Goal: Task Accomplishment & Management: Use online tool/utility

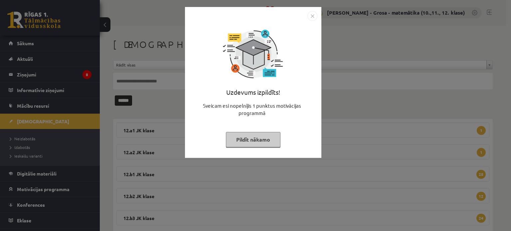
click at [254, 134] on button "Pildīt nākamo" at bounding box center [253, 139] width 55 height 15
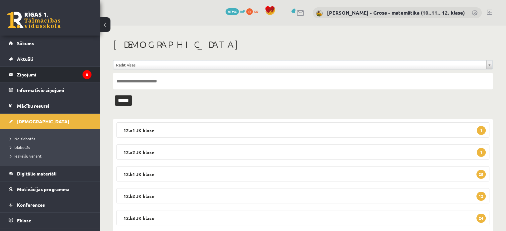
click at [90, 73] on li "Ziņojumi 8" at bounding box center [50, 74] width 100 height 16
click at [68, 73] on legend "Ziņojumi 8" at bounding box center [54, 74] width 74 height 15
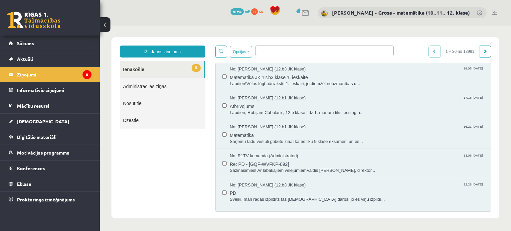
scroll to position [133, 0]
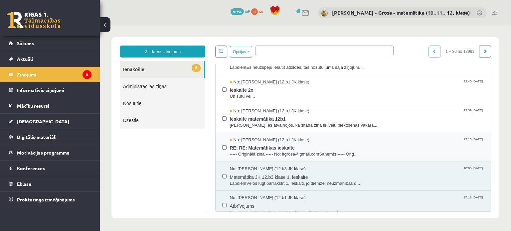
click at [299, 151] on span "----- Oriģinālā ziņa ----- No: ltgrosa@gmail.comSaņemts.----- Oriģ..." at bounding box center [357, 154] width 254 height 6
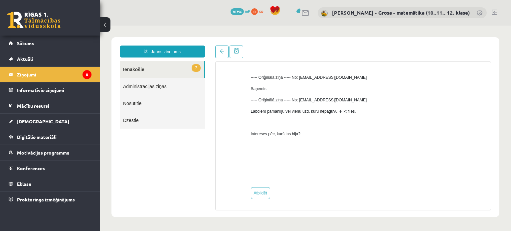
scroll to position [0, 0]
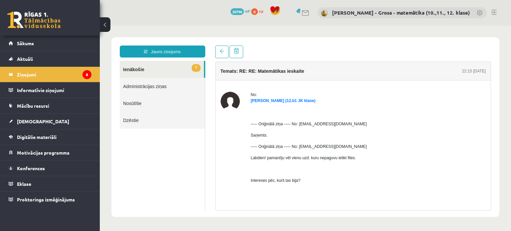
click at [162, 69] on link "7 Ienākošie" at bounding box center [162, 69] width 84 height 17
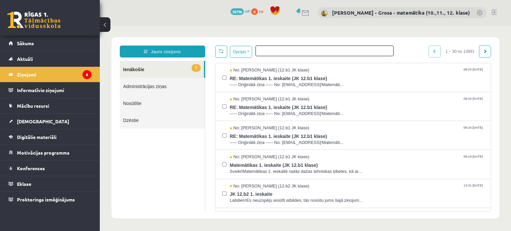
click at [285, 53] on ul at bounding box center [324, 50] width 137 height 8
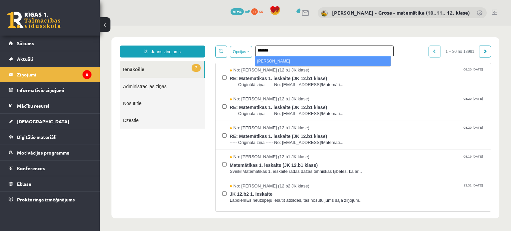
type input "*******"
select select "*****"
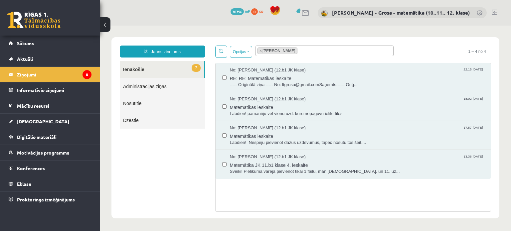
click at [199, 70] on link "7 Ienākošie" at bounding box center [162, 69] width 84 height 17
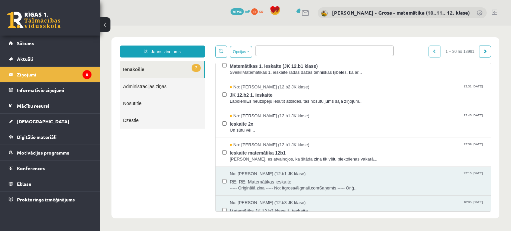
scroll to position [100, 0]
click at [292, 183] on span "RE: RE: Matemātikas ieskaite" at bounding box center [357, 180] width 254 height 8
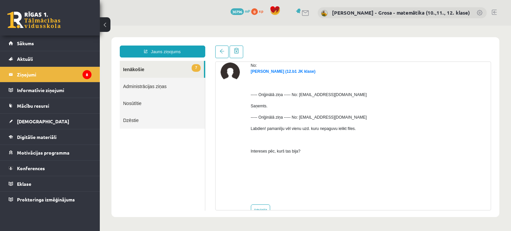
scroll to position [0, 0]
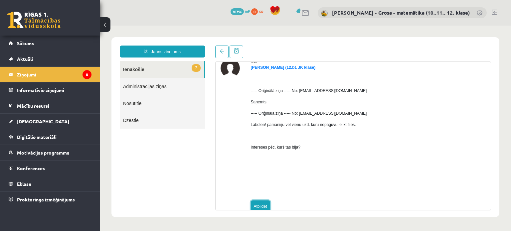
click at [255, 201] on link "Atbildēt" at bounding box center [260, 206] width 19 height 12
type input "**********"
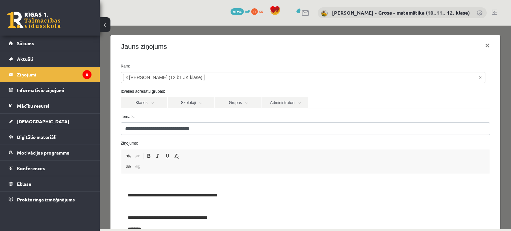
click at [212, 182] on p "Bagātinātā teksta redaktors, wiswyg-editor-47433809153240-1758448198-896" at bounding box center [304, 184] width 355 height 7
drag, startPoint x: 482, startPoint y: 184, endPoint x: 507, endPoint y: 330, distance: 148.1
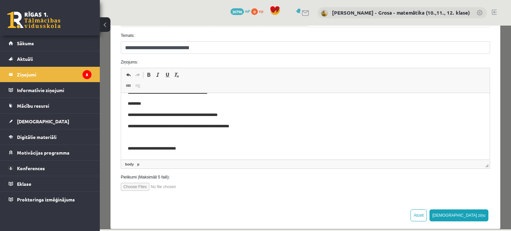
scroll to position [89, 0]
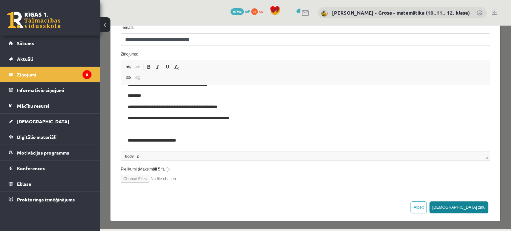
click at [478, 207] on button "Sūtīt ziņu" at bounding box center [458, 207] width 59 height 12
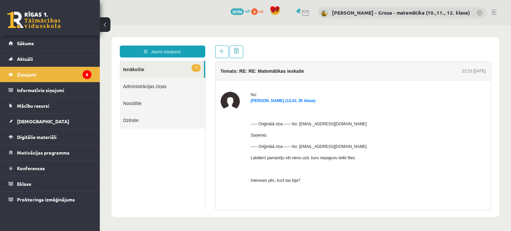
scroll to position [0, 0]
click at [130, 73] on link "7 Ienākošie" at bounding box center [162, 69] width 84 height 17
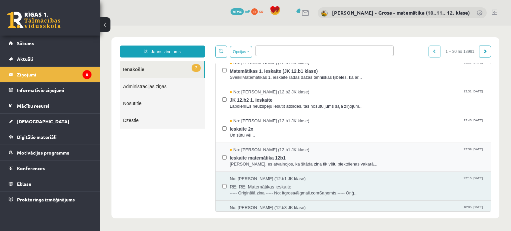
scroll to position [133, 0]
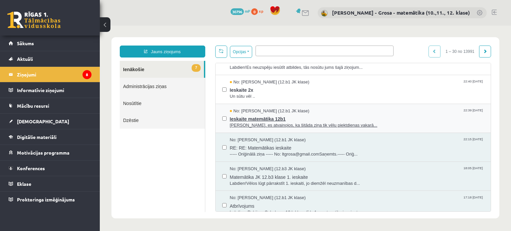
click at [306, 118] on span "Ieskaite matemātika 12b1" at bounding box center [357, 118] width 254 height 8
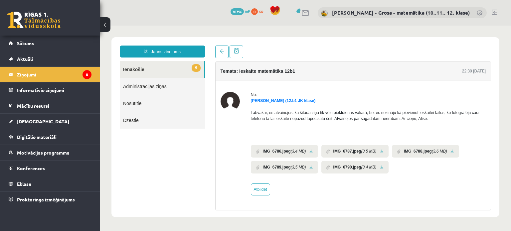
scroll to position [0, 0]
click at [310, 153] on link at bounding box center [311, 151] width 4 height 4
click at [380, 150] on link at bounding box center [382, 151] width 4 height 4
click at [450, 151] on link at bounding box center [452, 151] width 4 height 4
click at [310, 167] on link at bounding box center [311, 167] width 4 height 4
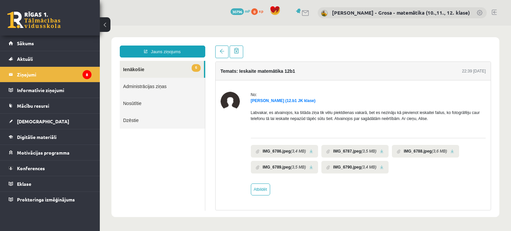
click at [380, 168] on link at bounding box center [382, 167] width 4 height 4
click at [456, 125] on div "Labvakar, es atvainojos, ka šitāda ziņa tik vēlu piektdienas vakarā, bet es nez…" at bounding box center [368, 118] width 235 height 29
click at [149, 75] on link "6 Ienākošie" at bounding box center [162, 69] width 84 height 17
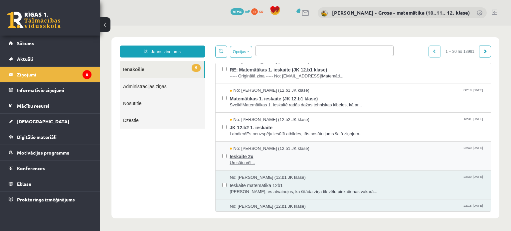
click at [266, 153] on span "Ieskaite 2x" at bounding box center [357, 156] width 254 height 8
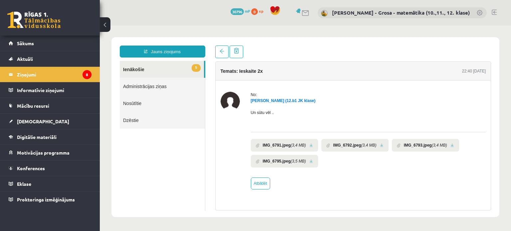
click at [311, 145] on link at bounding box center [311, 145] width 4 height 4
click at [380, 146] on link at bounding box center [382, 145] width 4 height 4
click at [450, 146] on link at bounding box center [452, 145] width 4 height 4
click at [309, 161] on link at bounding box center [311, 161] width 4 height 4
click at [265, 180] on link "Atbildēt" at bounding box center [260, 183] width 19 height 12
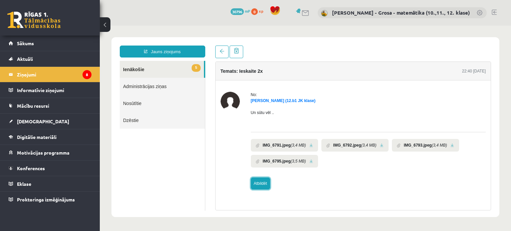
type input "**********"
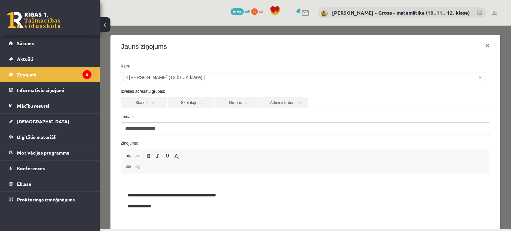
click at [159, 187] on p "Bagātinātā teksta redaktors, wiswyg-editor-47433928366840-1758448306-217" at bounding box center [304, 184] width 355 height 7
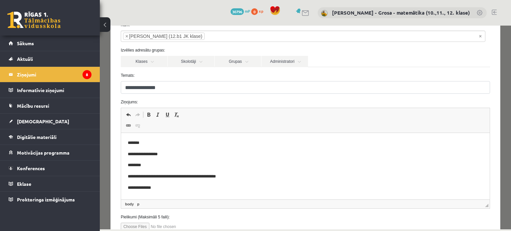
scroll to position [89, 0]
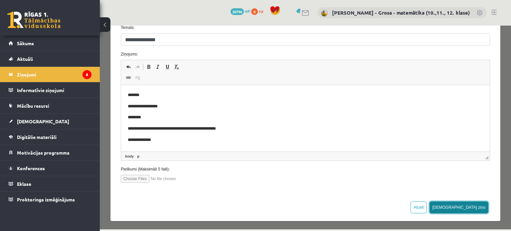
click at [482, 207] on button "[DEMOGRAPHIC_DATA] ziņu" at bounding box center [458, 207] width 59 height 12
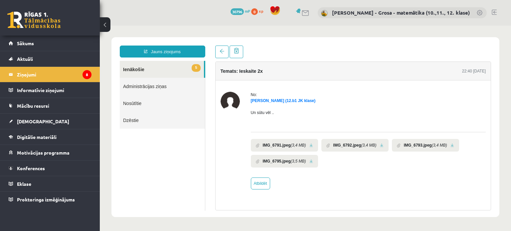
scroll to position [0, 0]
click at [189, 71] on link "5 Ienākošie" at bounding box center [162, 69] width 84 height 17
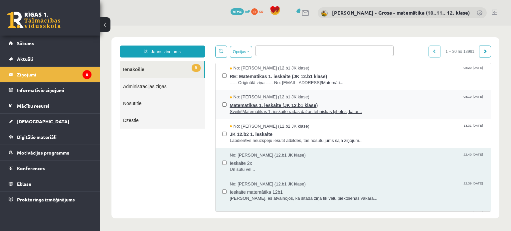
scroll to position [66, 0]
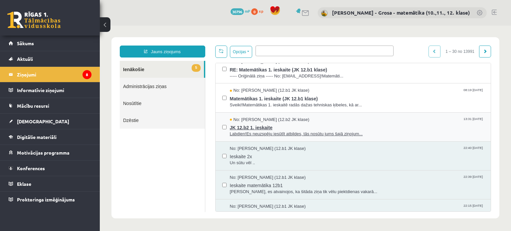
click at [306, 133] on span "Labdien!Es neuzspēju iesūtīt atbildes, tās nosūtu jums šajā ziņojum..." at bounding box center [357, 134] width 254 height 6
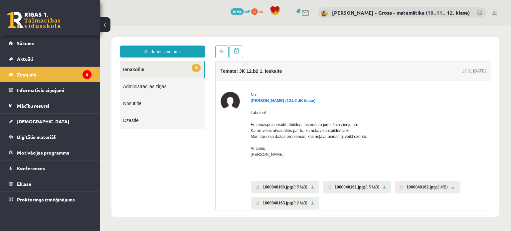
scroll to position [0, 0]
click at [314, 186] on li "1000040160.jpg (3,5 MB)" at bounding box center [285, 187] width 68 height 13
click at [313, 187] on link at bounding box center [312, 187] width 4 height 4
click at [382, 187] on link at bounding box center [384, 187] width 4 height 4
click at [452, 188] on link at bounding box center [453, 187] width 4 height 4
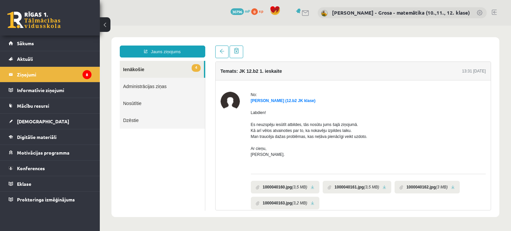
scroll to position [32, 0]
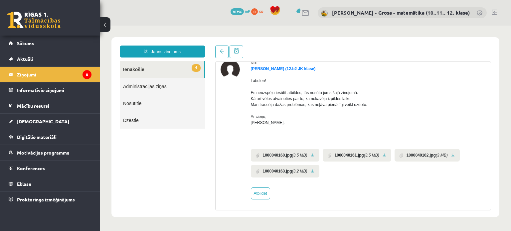
click at [311, 170] on link at bounding box center [312, 171] width 4 height 4
click at [262, 193] on link "Atbildēt" at bounding box center [260, 193] width 19 height 12
type input "**********"
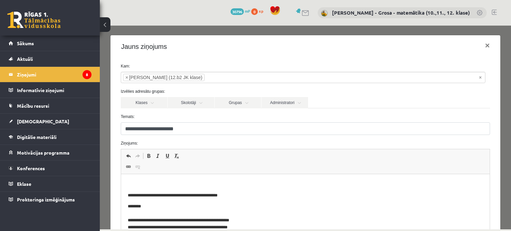
click at [239, 173] on span "Redaktora rīkjoslas Atcelt Klaviatūras saīsne vadīšanas taustiņš+Z Atkārtot Kla…" at bounding box center [305, 161] width 368 height 25
click at [237, 177] on html "**********" at bounding box center [305, 219] width 368 height 91
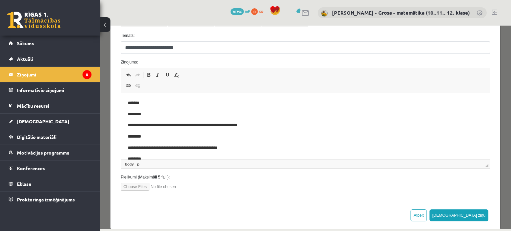
scroll to position [89, 0]
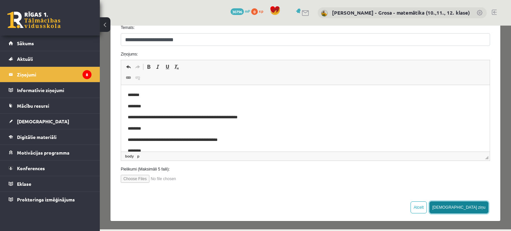
click at [475, 206] on button "Sūtīt ziņu" at bounding box center [458, 207] width 59 height 12
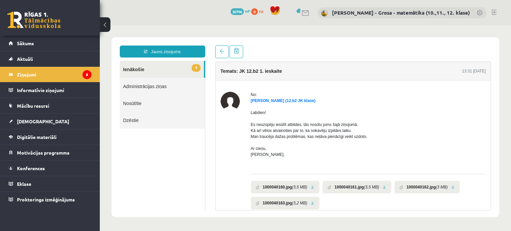
scroll to position [0, 0]
click at [187, 70] on link "4 Ienākošie" at bounding box center [162, 69] width 84 height 17
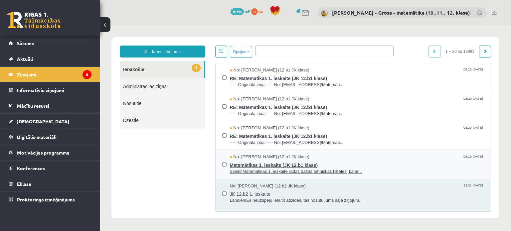
click at [350, 165] on span "Matemātikas 1. ieskaite (JK 12.b1 klase)" at bounding box center [357, 164] width 254 height 8
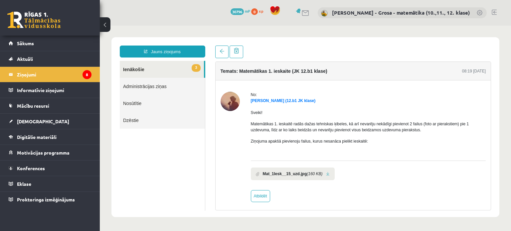
click at [326, 173] on link at bounding box center [328, 174] width 4 height 4
click at [221, 55] on link at bounding box center [221, 52] width 13 height 13
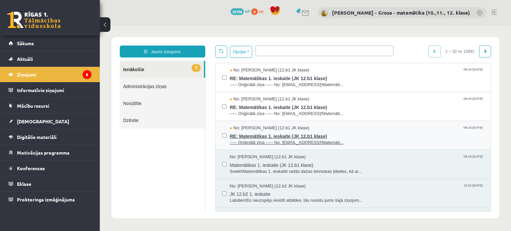
click at [274, 125] on span "No: Evija Grasberga (12.b1 JK klase)" at bounding box center [269, 128] width 79 height 6
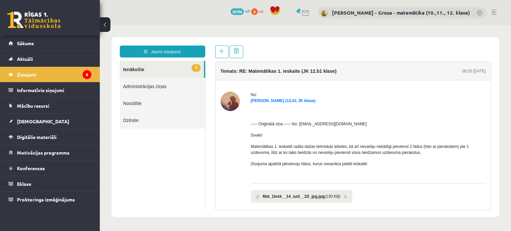
click at [343, 195] on link at bounding box center [345, 196] width 4 height 4
click at [218, 51] on link at bounding box center [221, 52] width 13 height 13
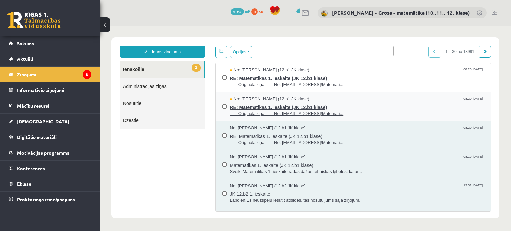
click at [262, 105] on span "RE: Matemātikas 1. ieskaite (JK 12.b1 klase)" at bounding box center [357, 106] width 254 height 8
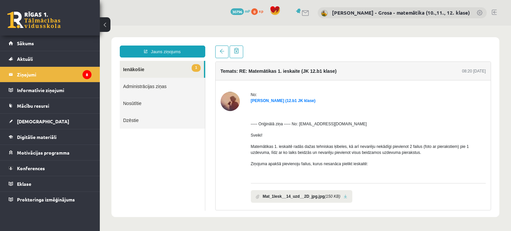
click at [343, 196] on link at bounding box center [345, 196] width 4 height 4
click at [215, 51] on link at bounding box center [221, 52] width 13 height 13
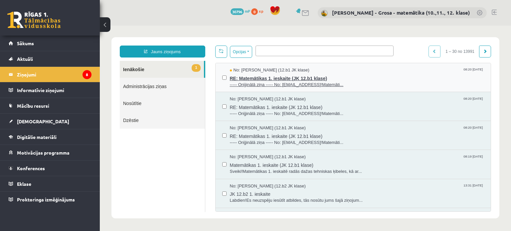
click at [282, 80] on span "RE: Matemātikas 1. ieskaite (JK 12.b1 klase)" at bounding box center [357, 77] width 254 height 8
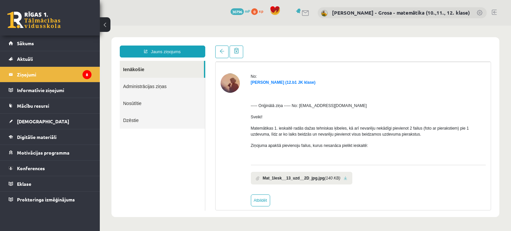
scroll to position [25, 0]
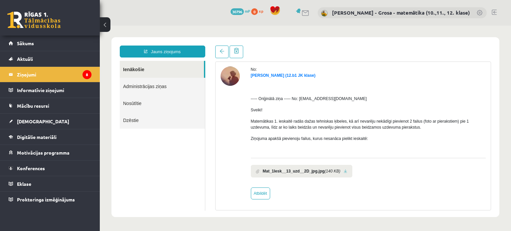
click at [343, 171] on link at bounding box center [345, 171] width 4 height 4
click at [264, 194] on link "Atbildēt" at bounding box center [260, 193] width 19 height 12
type input "**********"
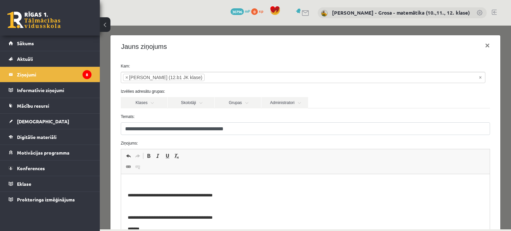
click at [216, 181] on p "Bagātinātā teksta redaktors, wiswyg-editor-47433984942760-1758448819-386" at bounding box center [304, 184] width 355 height 7
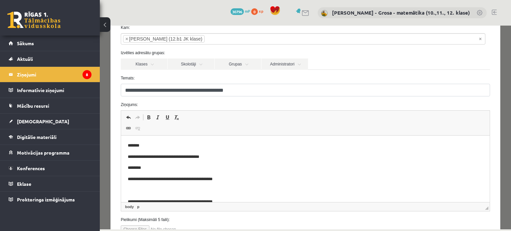
scroll to position [89, 0]
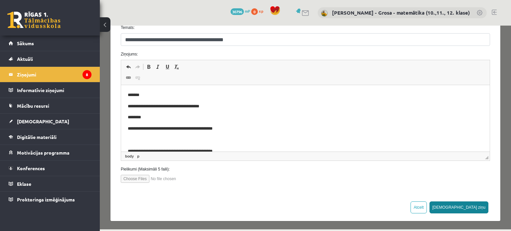
click at [479, 206] on button "Sūtīt ziņu" at bounding box center [458, 207] width 59 height 12
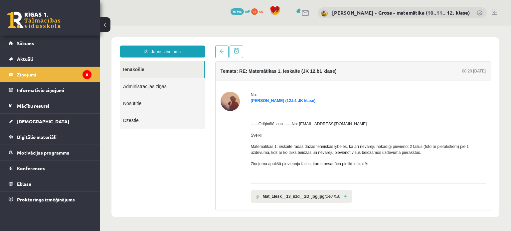
scroll to position [0, 0]
click at [119, 75] on div "**********" at bounding box center [162, 128] width 95 height 165
click at [121, 74] on link "Ienākošie" at bounding box center [162, 69] width 84 height 17
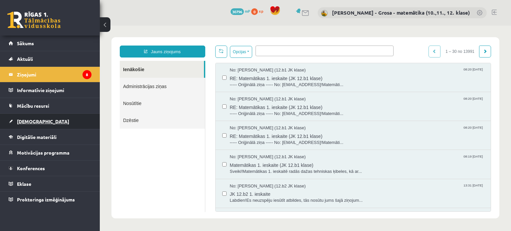
click at [48, 122] on link "[DEMOGRAPHIC_DATA]" at bounding box center [50, 121] width 83 height 15
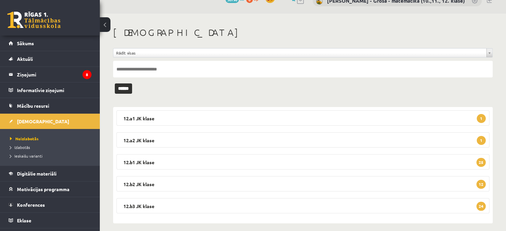
scroll to position [17, 0]
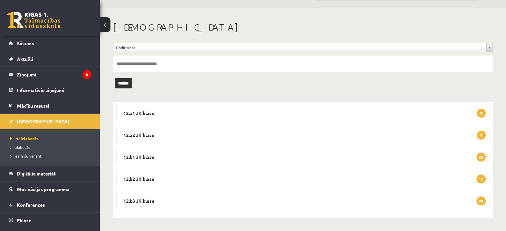
click at [181, 64] on input "text" at bounding box center [302, 64] width 379 height 17
type input "******"
click at [115, 78] on input "******" at bounding box center [123, 83] width 17 height 10
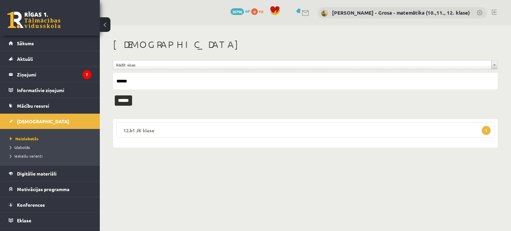
click at [246, 123] on legend "12.b1 JK klase 1" at bounding box center [305, 129] width 378 height 15
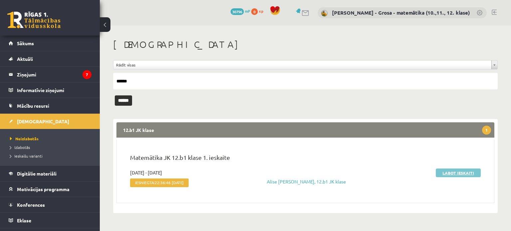
click at [456, 174] on link "Labot ieskaiti" at bounding box center [457, 173] width 45 height 9
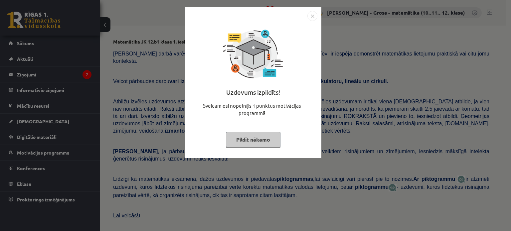
click at [245, 135] on button "Pildīt nākamo" at bounding box center [253, 139] width 55 height 15
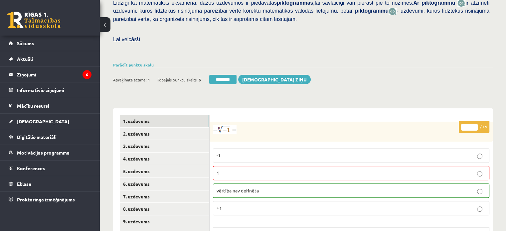
scroll to position [233, 0]
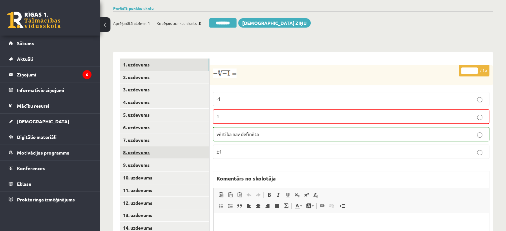
click at [186, 146] on link "8. uzdevums" at bounding box center [164, 152] width 89 height 12
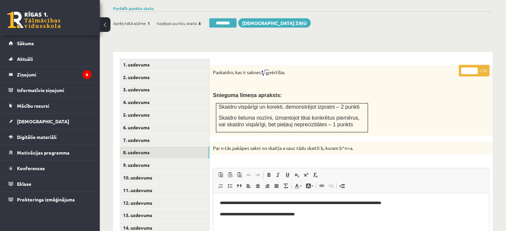
click at [476, 67] on input "*" at bounding box center [469, 70] width 17 height 7
type input "*"
click at [476, 67] on input "*" at bounding box center [469, 70] width 17 height 7
click at [172, 159] on link "9. uzdevums" at bounding box center [164, 165] width 89 height 12
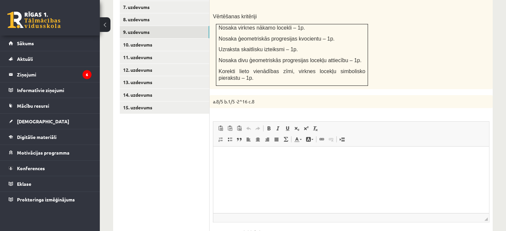
scroll to position [266, 0]
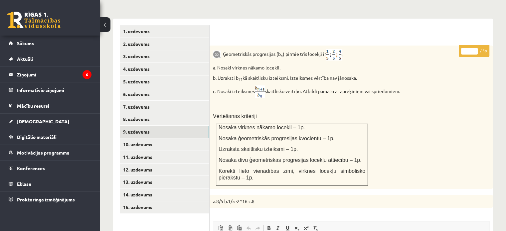
type input "*"
click at [474, 48] on input "*" at bounding box center [469, 51] width 17 height 7
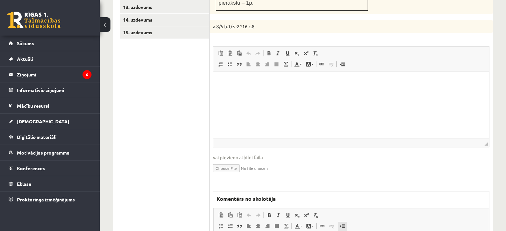
scroll to position [465, 0]
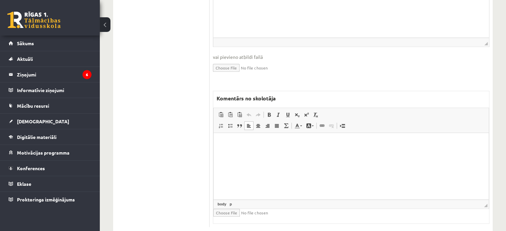
click at [238, 153] on html at bounding box center [350, 143] width 275 height 20
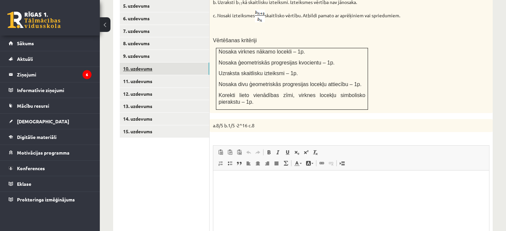
click at [173, 62] on link "10. uzdevums" at bounding box center [164, 68] width 89 height 12
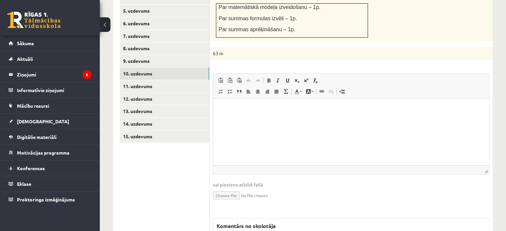
scroll to position [242, 0]
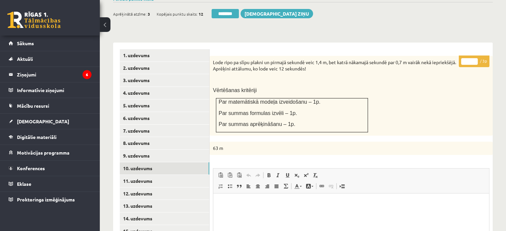
type input "*"
click at [474, 58] on input "*" at bounding box center [469, 61] width 17 height 7
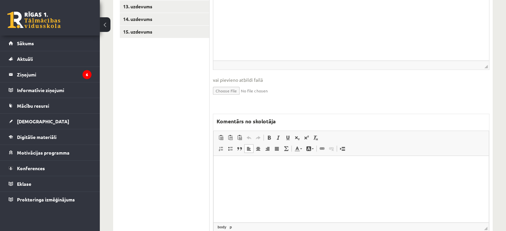
click at [304, 176] on html at bounding box center [350, 166] width 275 height 20
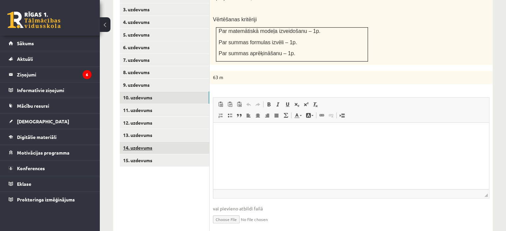
scroll to position [308, 0]
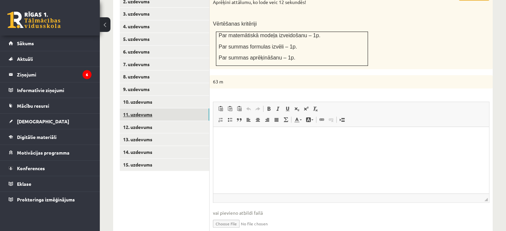
click at [171, 108] on link "11. uzdevums" at bounding box center [164, 114] width 89 height 12
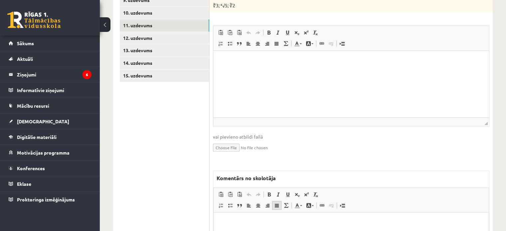
scroll to position [408, 0]
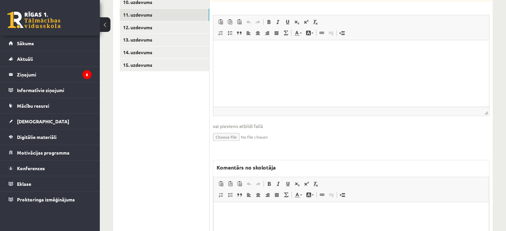
click at [239, 216] on html at bounding box center [350, 212] width 275 height 20
paste body "Bagātinātā teksta redaktors, wiswyg-editor-47433851815180-1758448353-992"
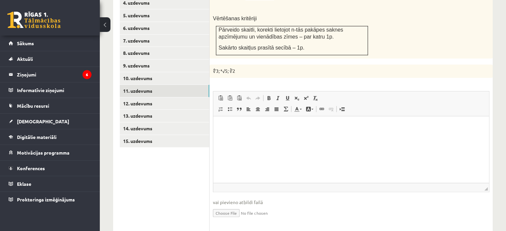
scroll to position [209, 0]
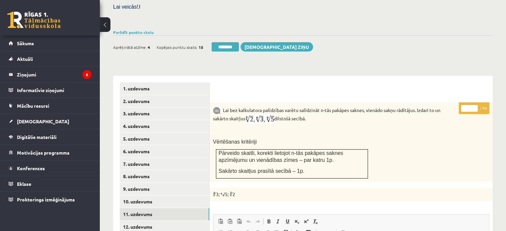
click at [474, 105] on input "*" at bounding box center [469, 108] width 17 height 7
type input "*"
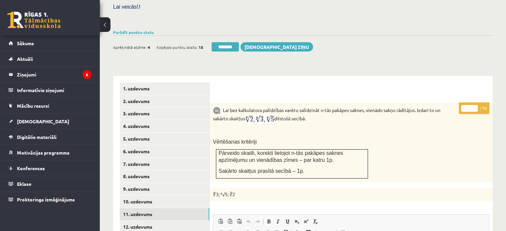
click at [474, 105] on input "*" at bounding box center [469, 108] width 17 height 7
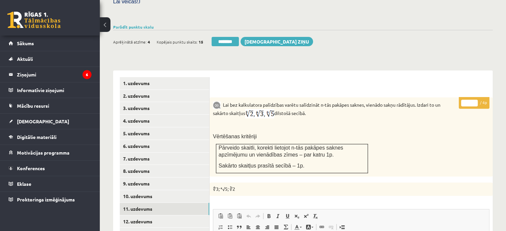
scroll to position [308, 0]
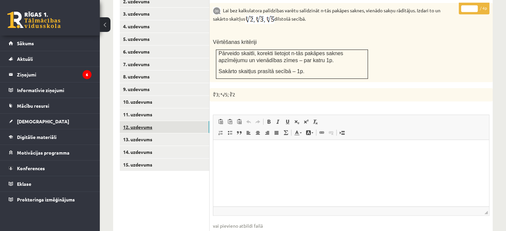
click at [158, 121] on link "12. uzdevums" at bounding box center [164, 127] width 89 height 12
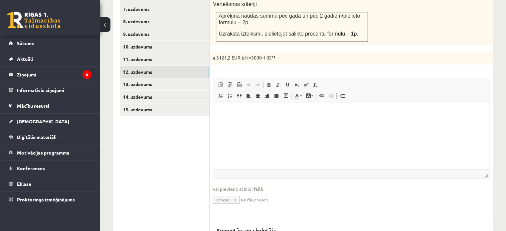
scroll to position [430, 0]
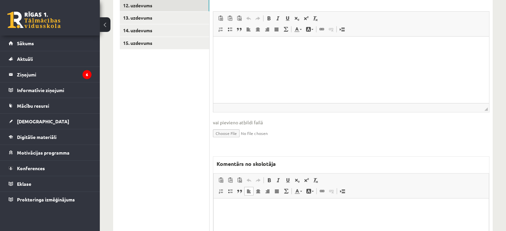
click at [242, 213] on html at bounding box center [350, 208] width 275 height 20
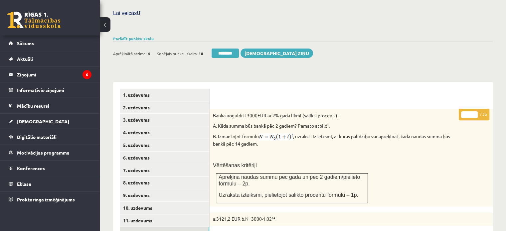
scroll to position [164, 0]
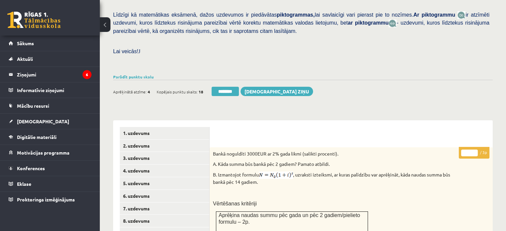
click at [473, 150] on input "*" at bounding box center [469, 153] width 17 height 7
type input "*"
click at [473, 150] on input "*" at bounding box center [469, 153] width 17 height 7
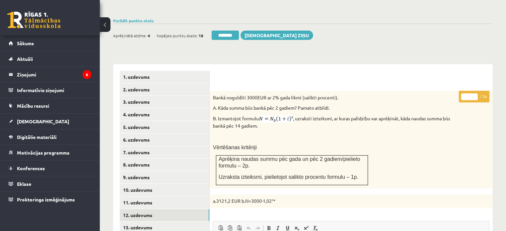
scroll to position [264, 0]
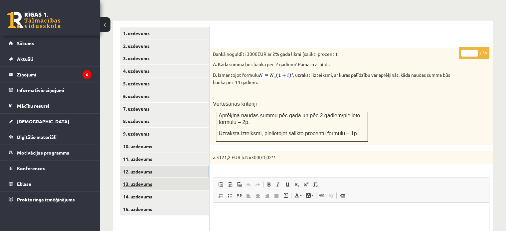
click at [174, 178] on link "13. uzdevums" at bounding box center [164, 184] width 89 height 12
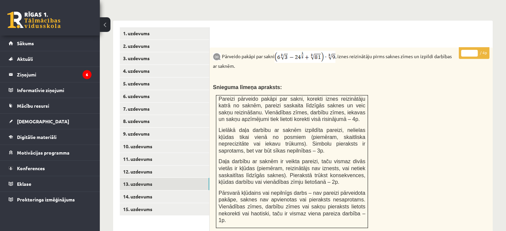
scroll to position [0, 0]
click at [162, 166] on link "12. uzdevums" at bounding box center [164, 172] width 89 height 12
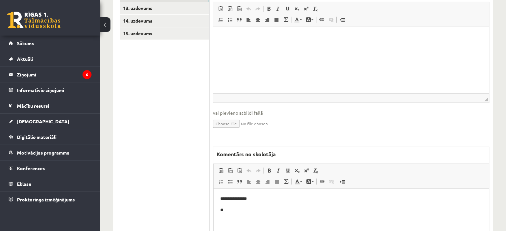
scroll to position [495, 0]
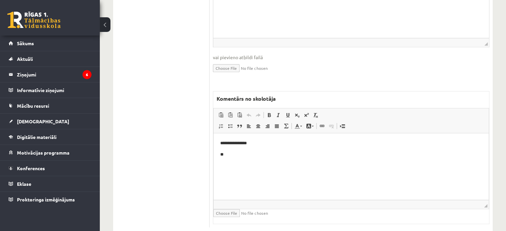
click at [255, 158] on p "**" at bounding box center [351, 154] width 262 height 7
click at [223, 154] on p "**********" at bounding box center [351, 154] width 262 height 7
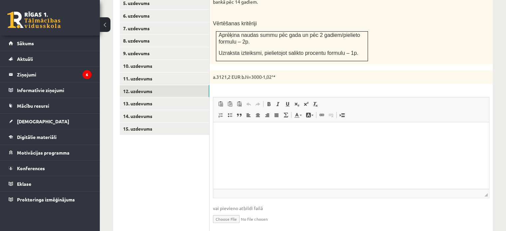
scroll to position [329, 0]
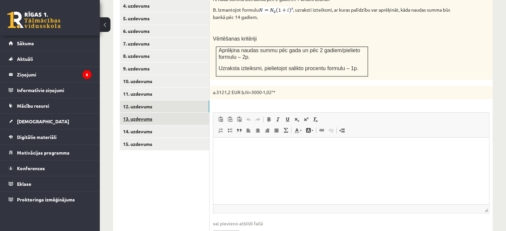
click at [178, 113] on link "13. uzdevums" at bounding box center [164, 119] width 89 height 12
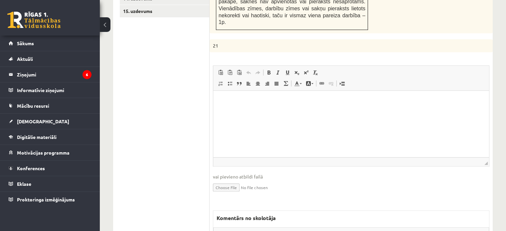
scroll to position [574, 0]
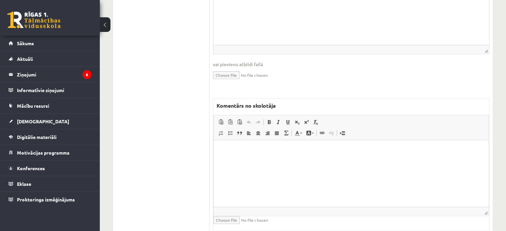
click at [258, 161] on html at bounding box center [350, 150] width 275 height 20
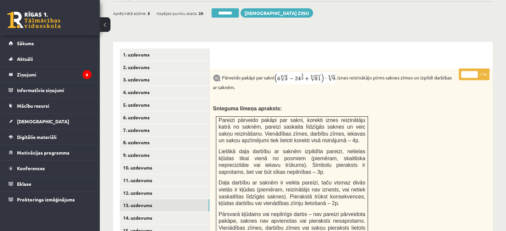
scroll to position [242, 0]
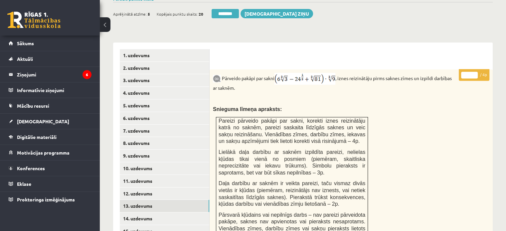
click at [473, 72] on input "*" at bounding box center [469, 75] width 17 height 7
type input "*"
click at [473, 72] on input "*" at bounding box center [469, 75] width 17 height 7
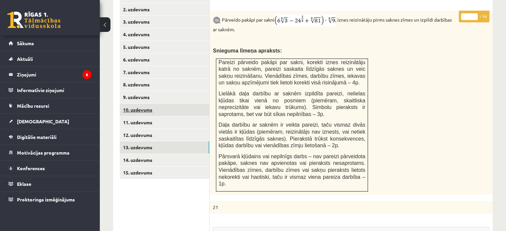
scroll to position [342, 0]
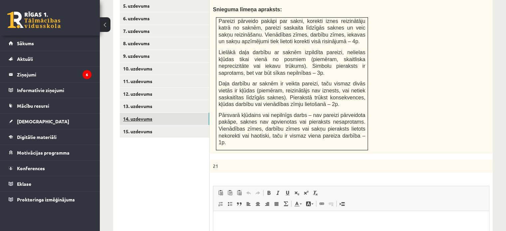
click at [190, 113] on link "14. uzdevums" at bounding box center [164, 119] width 89 height 12
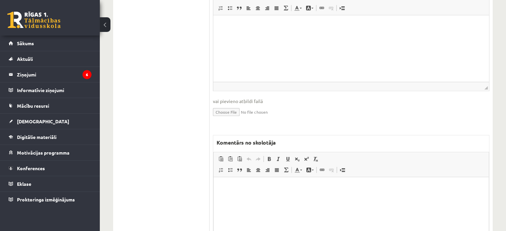
scroll to position [574, 0]
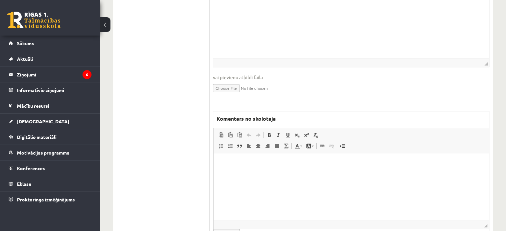
click at [287, 174] on html at bounding box center [350, 163] width 275 height 20
click at [324, 174] on p "**********" at bounding box center [351, 174] width 262 height 7
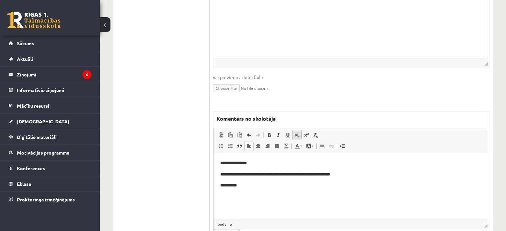
click at [296, 132] on span at bounding box center [296, 134] width 5 height 5
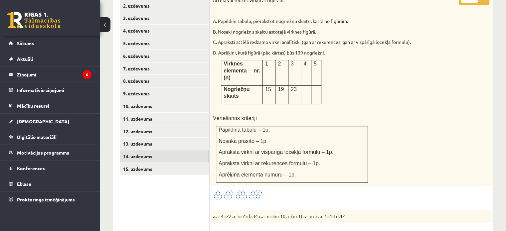
scroll to position [242, 0]
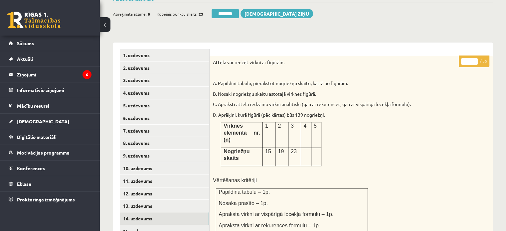
drag, startPoint x: 466, startPoint y: 46, endPoint x: 470, endPoint y: 47, distance: 4.5
click at [470, 58] on input "*" at bounding box center [469, 61] width 17 height 7
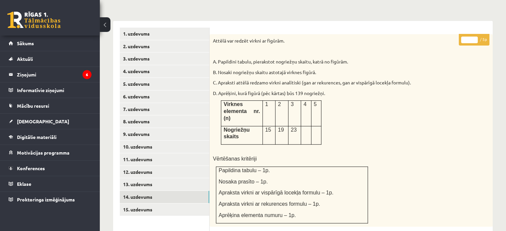
scroll to position [275, 0]
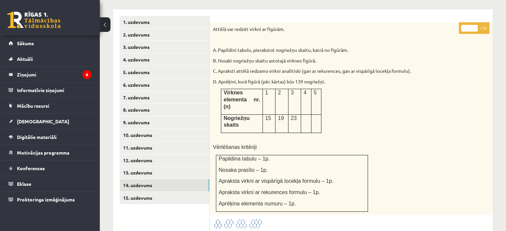
type input "*"
click at [474, 25] on input "*" at bounding box center [469, 28] width 17 height 7
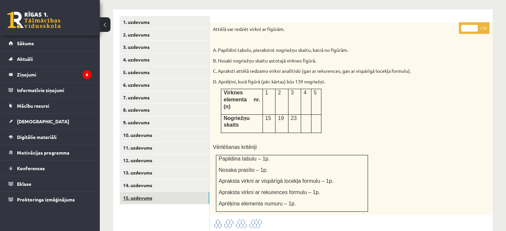
click at [142, 192] on link "15. uzdevums" at bounding box center [164, 198] width 89 height 12
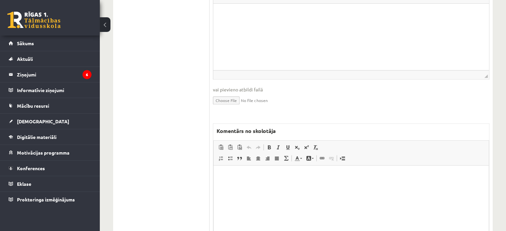
scroll to position [0, 0]
click at [267, 185] on html at bounding box center [350, 175] width 275 height 20
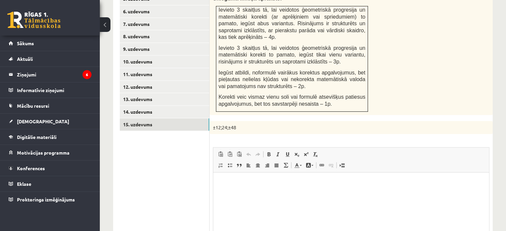
scroll to position [285, 0]
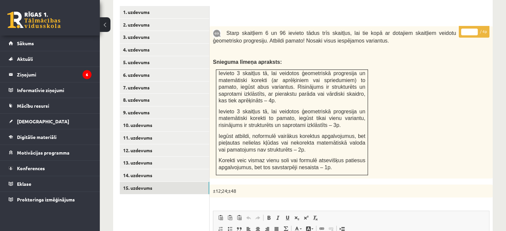
type input "*"
click at [474, 29] on input "*" at bounding box center [469, 32] width 17 height 7
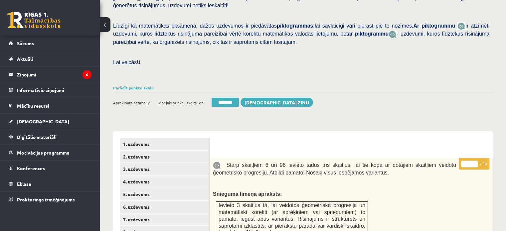
scroll to position [152, 0]
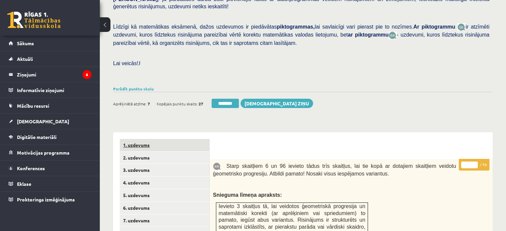
click at [149, 139] on link "1. uzdevums" at bounding box center [164, 145] width 89 height 12
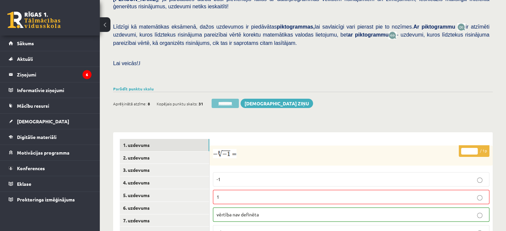
scroll to position [0, 0]
click at [220, 99] on input "********" at bounding box center [224, 103] width 27 height 9
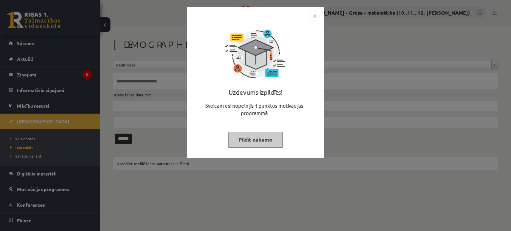
drag, startPoint x: 246, startPoint y: 141, endPoint x: 212, endPoint y: 141, distance: 34.2
click at [246, 140] on button "Pildīt nākamo" at bounding box center [255, 139] width 55 height 15
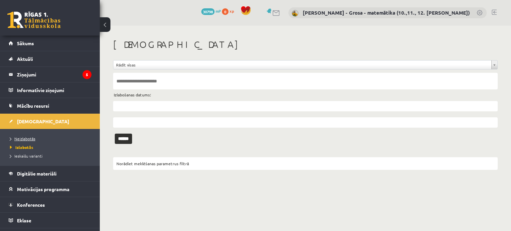
click at [27, 138] on span "Neizlabotās" at bounding box center [22, 138] width 25 height 5
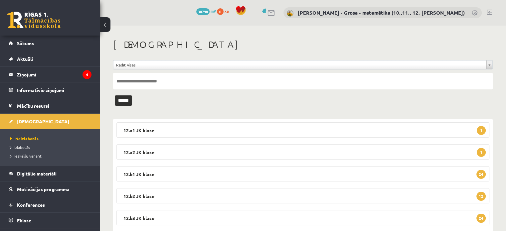
click at [216, 88] on input "text" at bounding box center [302, 81] width 379 height 17
type input "*****"
click at [115, 95] on input "******" at bounding box center [123, 100] width 17 height 10
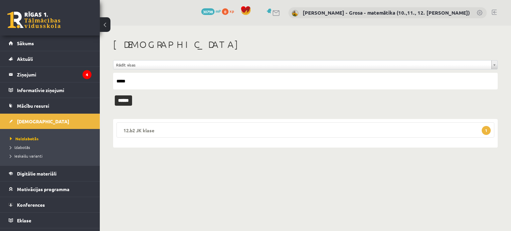
click at [232, 132] on legend "12.b2 JK klase 1" at bounding box center [305, 129] width 378 height 15
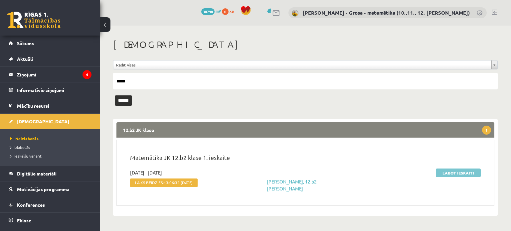
click at [472, 173] on link "Labot ieskaiti" at bounding box center [457, 173] width 45 height 9
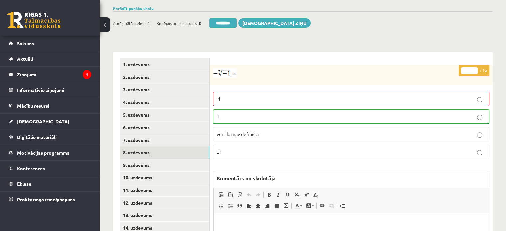
click at [137, 146] on link "8. uzdevums" at bounding box center [164, 152] width 89 height 12
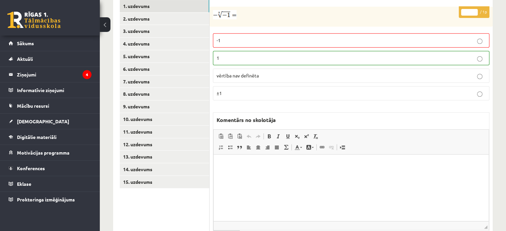
scroll to position [308, 0]
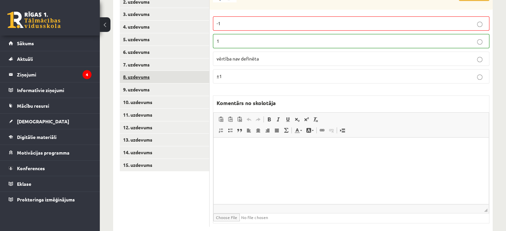
click at [154, 71] on link "8. uzdevums" at bounding box center [164, 77] width 89 height 12
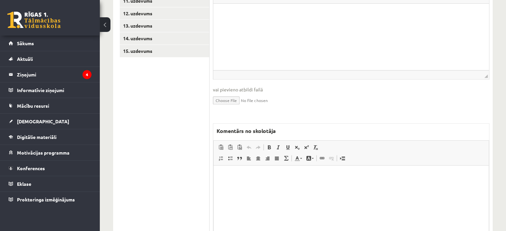
scroll to position [423, 0]
click at [266, 185] on html at bounding box center [350, 175] width 275 height 20
paste body "Bagātinātā teksta redaktors, wiswyg-editor-47433807793040-1758448654-380"
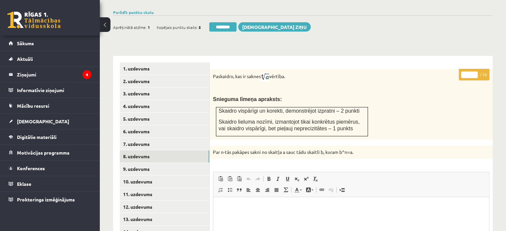
scroll to position [190, 0]
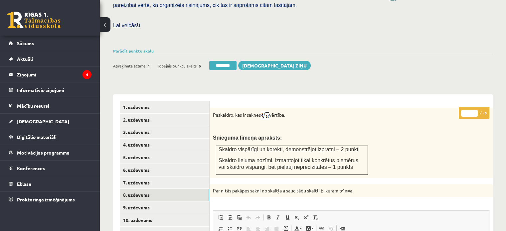
click at [476, 110] on input "*" at bounding box center [469, 113] width 17 height 7
type input "*"
click at [475, 110] on input "*" at bounding box center [469, 113] width 17 height 7
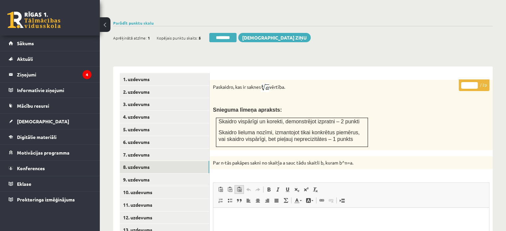
scroll to position [290, 0]
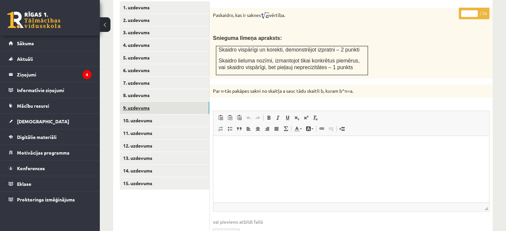
click at [193, 102] on link "9. uzdevums" at bounding box center [164, 108] width 89 height 12
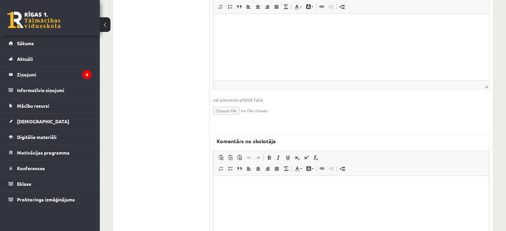
scroll to position [523, 0]
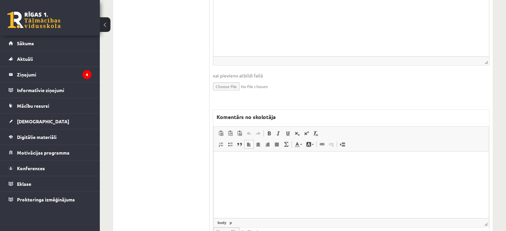
click at [246, 172] on html at bounding box center [350, 162] width 275 height 20
paste body "Bagātinātā teksta redaktors, wiswyg-editor-47433756118220-1758448672-805"
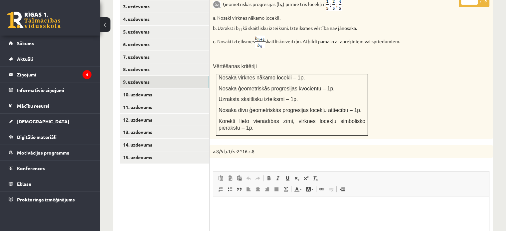
scroll to position [257, 0]
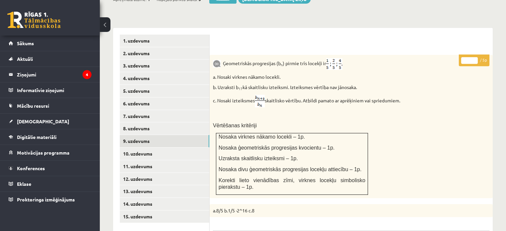
click at [477, 57] on input "*" at bounding box center [469, 60] width 17 height 7
click at [476, 57] on input "*" at bounding box center [469, 60] width 17 height 7
type input "*"
click at [476, 57] on input "*" at bounding box center [469, 60] width 17 height 7
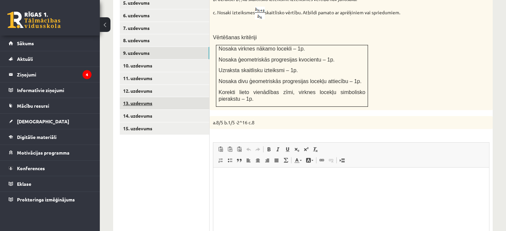
scroll to position [290, 0]
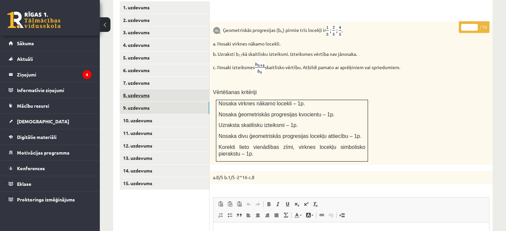
drag, startPoint x: 186, startPoint y: 107, endPoint x: 202, endPoint y: 86, distance: 26.1
click at [186, 114] on link "10. uzdevums" at bounding box center [164, 120] width 89 height 12
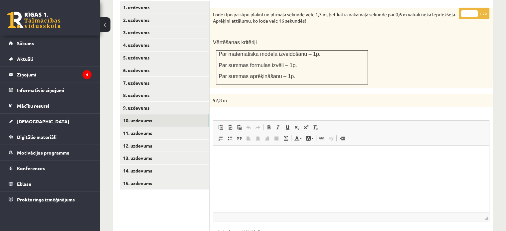
scroll to position [423, 0]
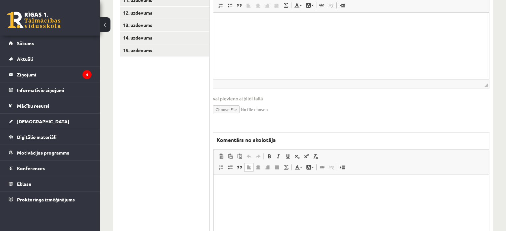
click at [286, 183] on p "Bagātinātā teksta redaktors, wiswyg-editor-47433982048720-1758448693-893" at bounding box center [351, 184] width 262 height 7
paste body "Bagātinātā teksta redaktors, wiswyg-editor-47433982048720-1758448693-893"
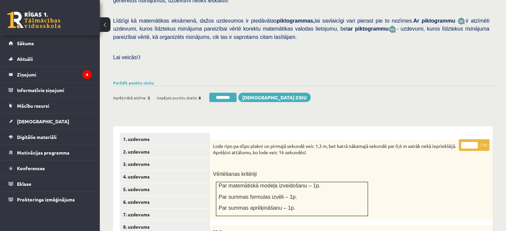
scroll to position [157, 0]
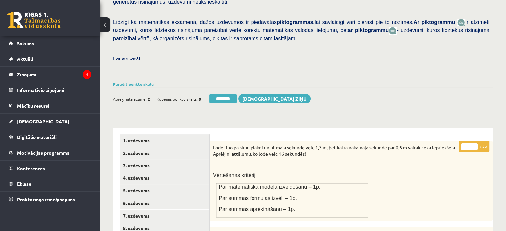
type input "*"
click at [473, 143] on input "*" at bounding box center [469, 146] width 17 height 7
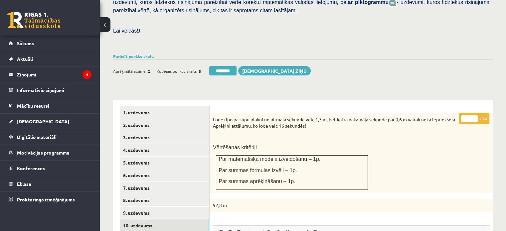
scroll to position [257, 0]
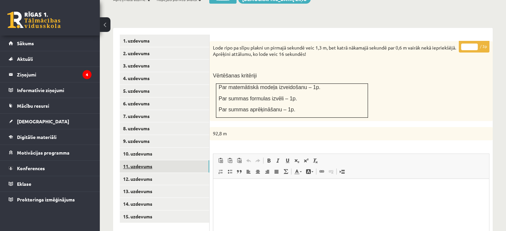
click at [170, 160] on link "11. uzdevums" at bounding box center [164, 166] width 89 height 12
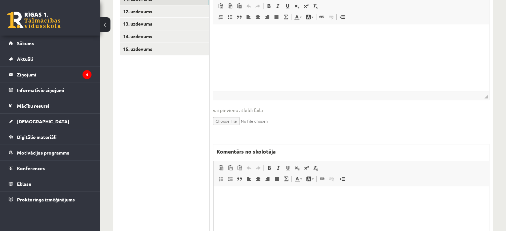
scroll to position [477, 0]
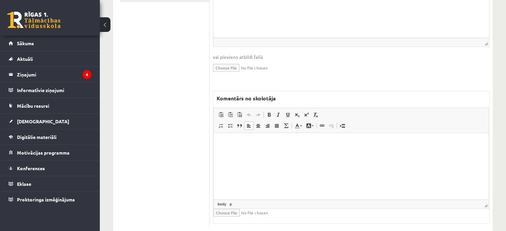
click at [288, 153] on html at bounding box center [350, 143] width 275 height 20
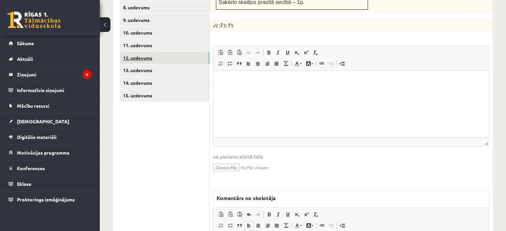
click at [185, 52] on link "12. uzdevums" at bounding box center [164, 58] width 89 height 12
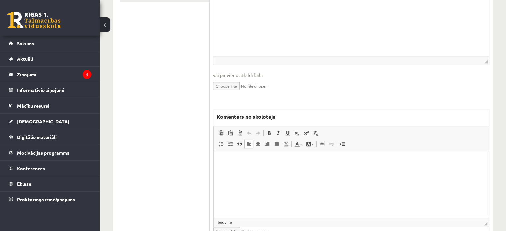
click at [255, 171] on html at bounding box center [350, 161] width 275 height 20
click at [228, 164] on p "**********" at bounding box center [351, 161] width 262 height 7
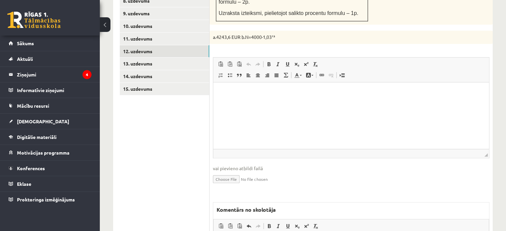
scroll to position [311, 0]
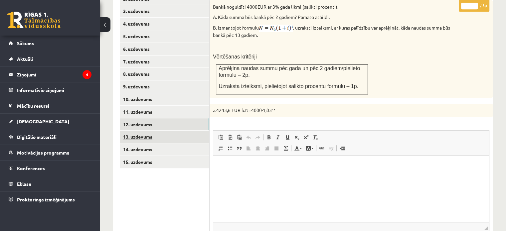
click at [183, 131] on link "13. uzdevums" at bounding box center [164, 137] width 89 height 12
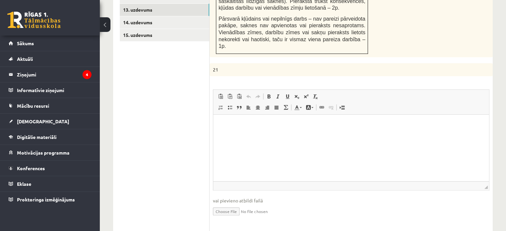
scroll to position [477, 0]
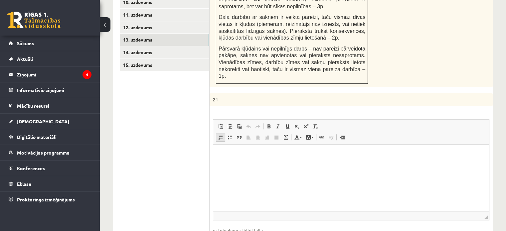
scroll to position [342, 0]
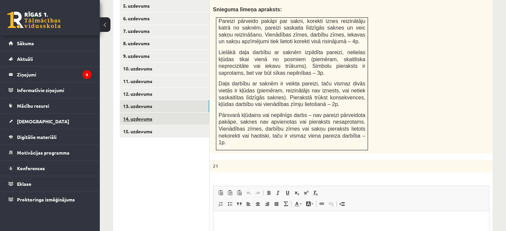
click at [187, 113] on link "14. uzdevums" at bounding box center [164, 119] width 89 height 12
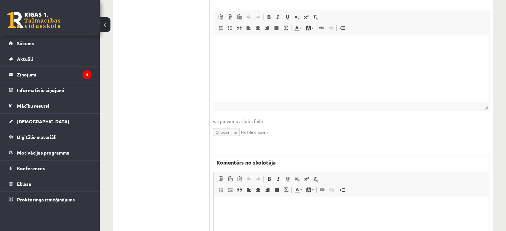
scroll to position [570, 0]
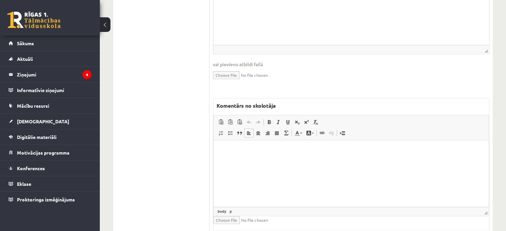
click at [255, 161] on html at bounding box center [350, 150] width 275 height 20
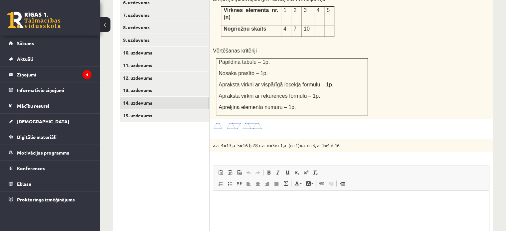
scroll to position [271, 0]
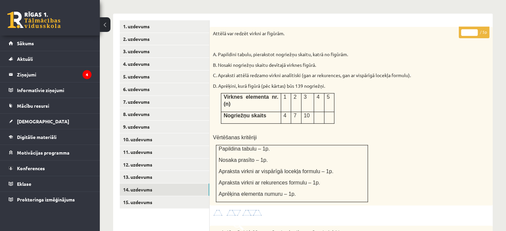
click at [474, 29] on input "*" at bounding box center [469, 32] width 17 height 7
type input "*"
click at [474, 29] on input "*" at bounding box center [469, 32] width 17 height 7
click at [124, 196] on link "15. uzdevums" at bounding box center [164, 202] width 89 height 12
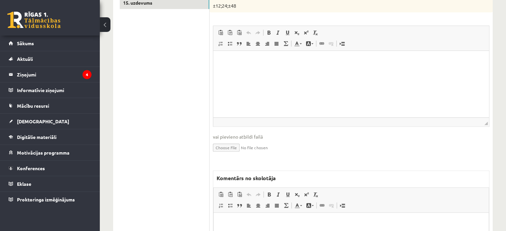
scroll to position [550, 0]
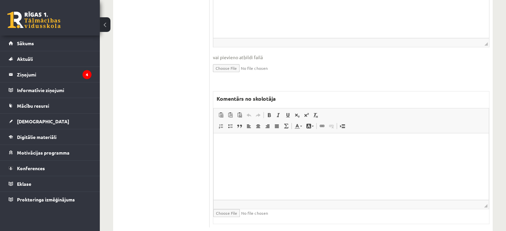
click at [259, 154] on html at bounding box center [350, 143] width 275 height 20
paste body "Bagātinātā teksta redaktors, wiswyg-editor-47434036191420-1758448758-1"
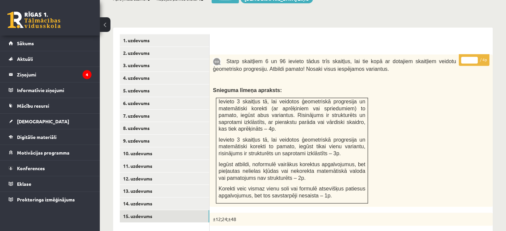
scroll to position [251, 0]
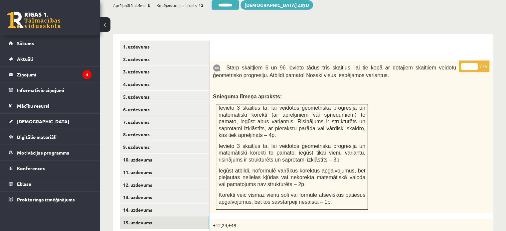
click at [473, 63] on input "*" at bounding box center [469, 66] width 17 height 7
type input "*"
click at [473, 63] on input "*" at bounding box center [469, 66] width 17 height 7
click at [195, 53] on link "2. uzdevums" at bounding box center [164, 59] width 89 height 12
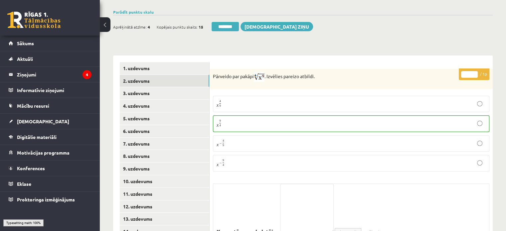
scroll to position [184, 0]
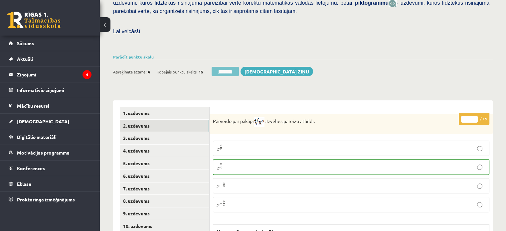
click at [230, 67] on input "********" at bounding box center [224, 71] width 27 height 9
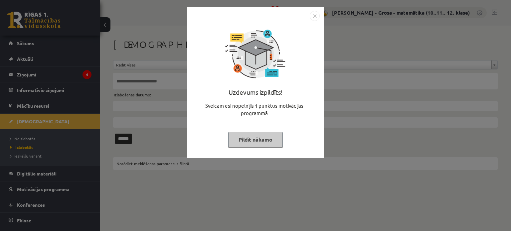
click at [245, 140] on button "Pildīt nākamo" at bounding box center [255, 139] width 55 height 15
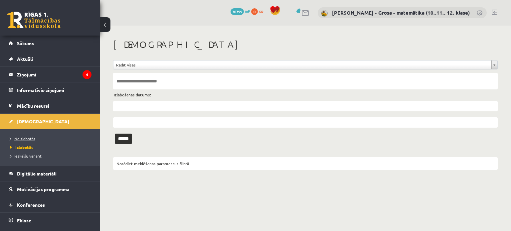
drag, startPoint x: 24, startPoint y: 143, endPoint x: 24, endPoint y: 139, distance: 3.7
click at [24, 143] on li "Izlabotās" at bounding box center [51, 147] width 83 height 9
click at [24, 139] on span "Neizlabotās" at bounding box center [22, 138] width 25 height 5
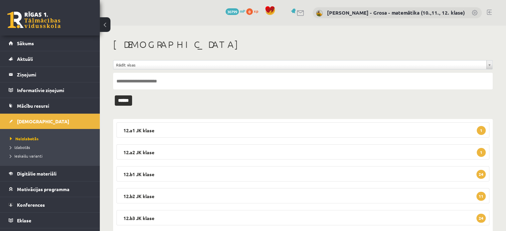
click at [137, 85] on input "text" at bounding box center [302, 81] width 379 height 17
type input "*********"
click at [115, 95] on input "******" at bounding box center [123, 100] width 17 height 10
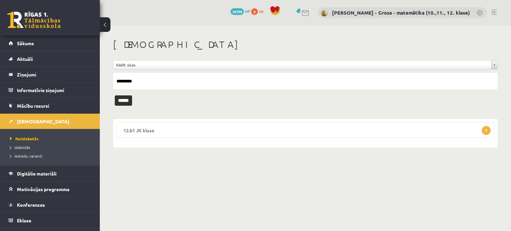
click at [215, 130] on legend "12.b1 JK klase 1" at bounding box center [305, 129] width 378 height 15
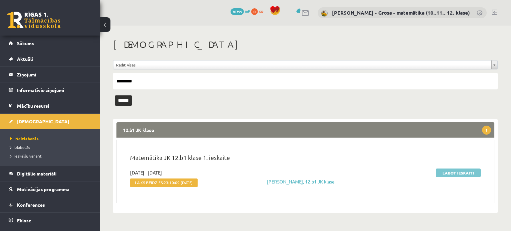
click at [464, 173] on link "Labot ieskaiti" at bounding box center [457, 173] width 45 height 9
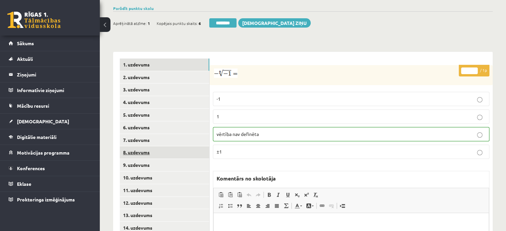
click at [137, 146] on link "8. uzdevums" at bounding box center [164, 152] width 89 height 12
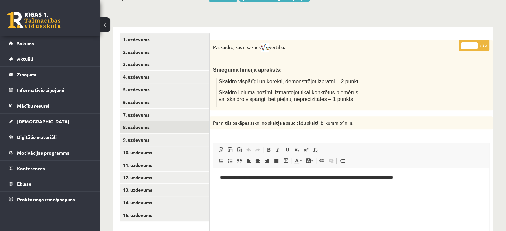
scroll to position [257, 0]
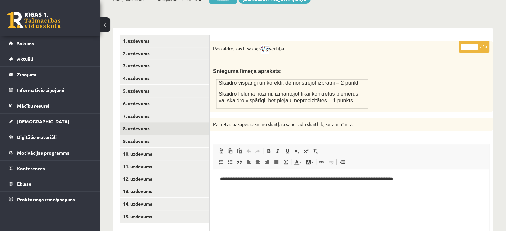
type input "*"
click at [474, 44] on input "*" at bounding box center [469, 47] width 17 height 7
click at [177, 135] on link "9. uzdevums" at bounding box center [164, 141] width 89 height 12
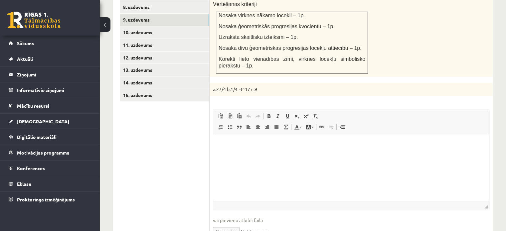
scroll to position [390, 0]
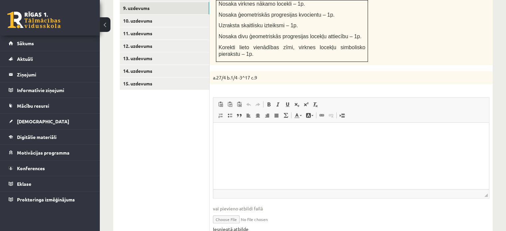
click at [235, 226] on link "Iesniegtā atbilde" at bounding box center [231, 229] width 36 height 7
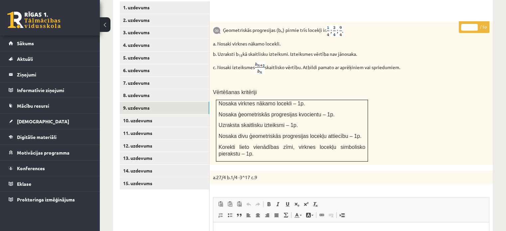
type input "*"
click at [473, 24] on input "*" at bounding box center [469, 27] width 17 height 7
click at [201, 114] on link "10. uzdevums" at bounding box center [164, 120] width 89 height 12
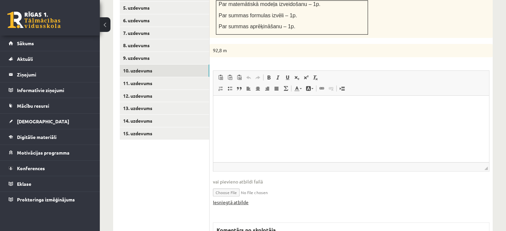
scroll to position [0, 0]
click at [235, 199] on link "Iesniegtā atbilde" at bounding box center [231, 202] width 36 height 7
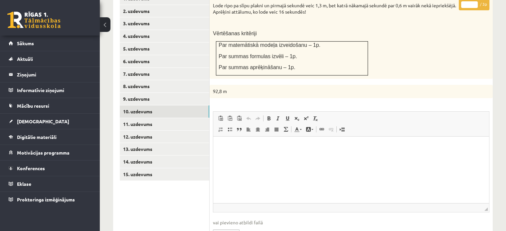
scroll to position [273, 0]
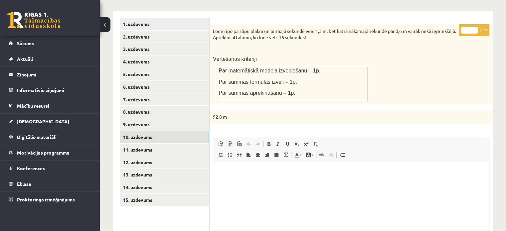
type input "*"
click at [475, 27] on input "*" at bounding box center [469, 30] width 17 height 7
click at [176, 144] on link "11. uzdevums" at bounding box center [164, 150] width 89 height 12
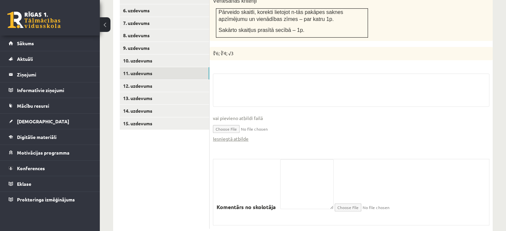
scroll to position [352, 0]
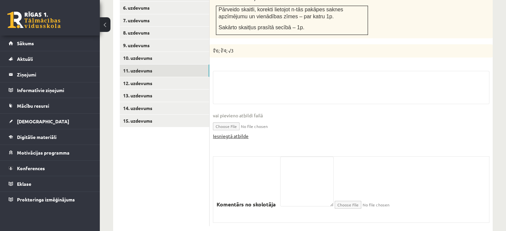
click at [226, 133] on link "Iesniegtā atbilde" at bounding box center [231, 136] width 36 height 7
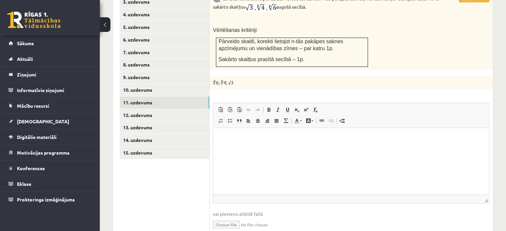
scroll to position [286, 0]
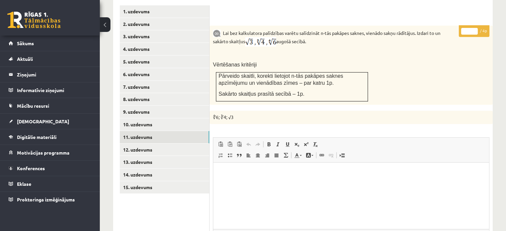
type input "*"
click at [472, 28] on input "*" at bounding box center [469, 31] width 17 height 7
click at [193, 144] on link "12. uzdevums" at bounding box center [164, 150] width 89 height 12
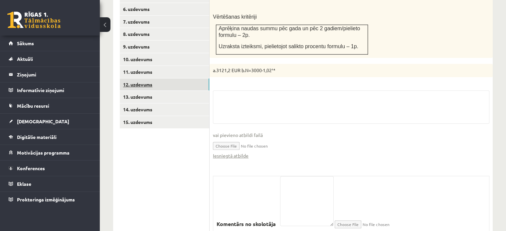
scroll to position [352, 0]
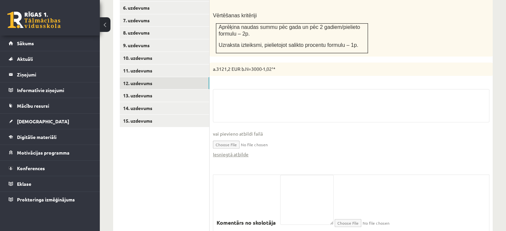
click at [232, 144] on fieldset "vai pievieno atbildi failā Iesniegtā atbilde" at bounding box center [351, 126] width 276 height 75
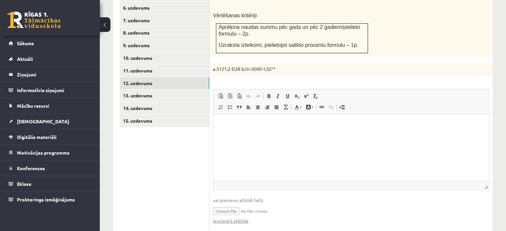
scroll to position [0, 0]
click at [232, 134] on html at bounding box center [351, 124] width 276 height 20
click at [244, 217] on link "Iesniegtā atbilde" at bounding box center [231, 220] width 36 height 7
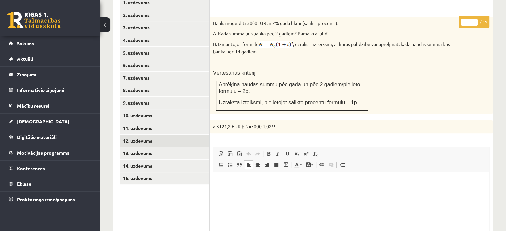
scroll to position [219, 0]
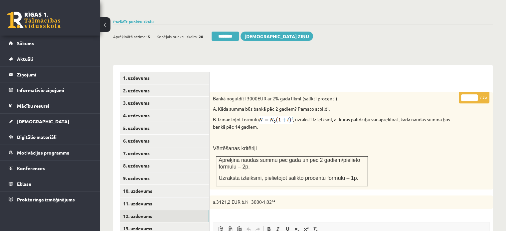
type input "*"
click at [475, 94] on input "*" at bounding box center [469, 97] width 17 height 7
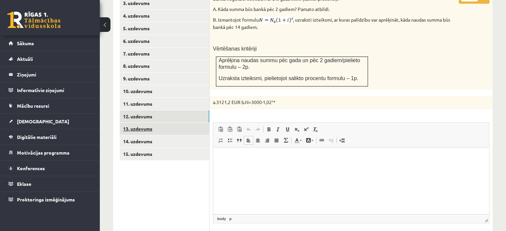
click at [204, 123] on link "13. uzdevums" at bounding box center [164, 129] width 89 height 12
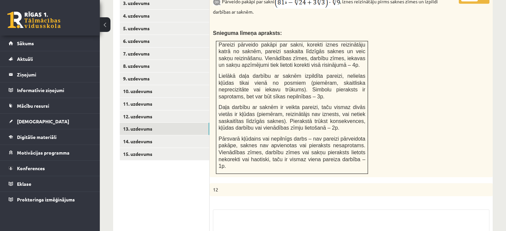
scroll to position [386, 0]
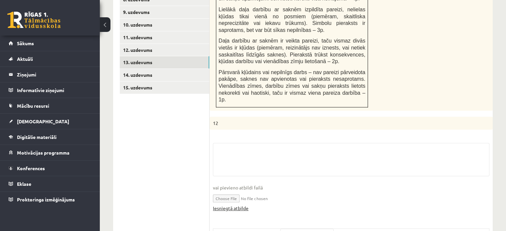
click at [234, 205] on link "Iesniegtā atbilde" at bounding box center [231, 208] width 36 height 7
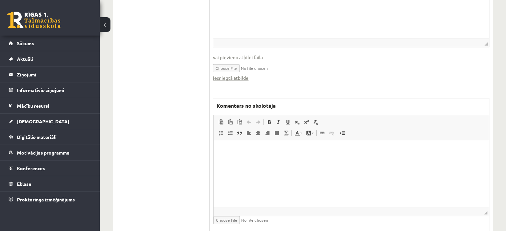
scroll to position [582, 0]
click at [303, 161] on html at bounding box center [350, 150] width 275 height 20
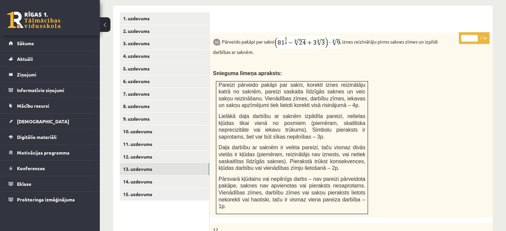
scroll to position [250, 0]
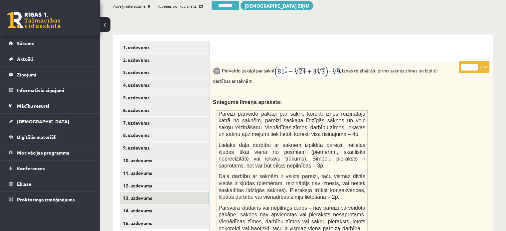
click at [475, 64] on input "*" at bounding box center [469, 67] width 17 height 7
type input "*"
click at [475, 64] on input "*" at bounding box center [469, 67] width 17 height 7
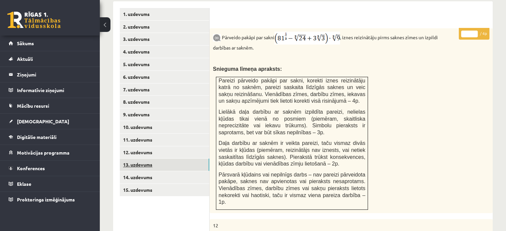
click at [187, 159] on link "13. uzdevums" at bounding box center [164, 165] width 89 height 12
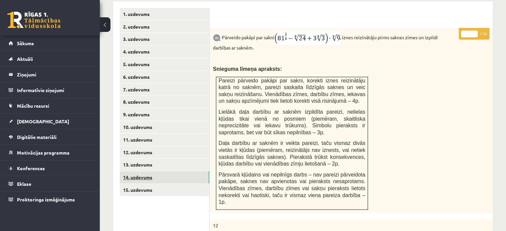
click at [187, 171] on link "14. uzdevums" at bounding box center [164, 177] width 89 height 12
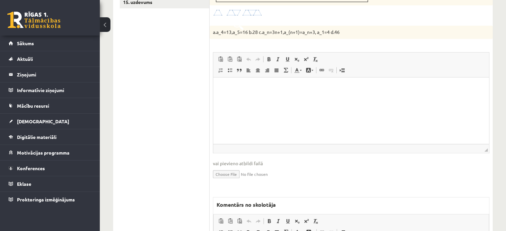
scroll to position [570, 0]
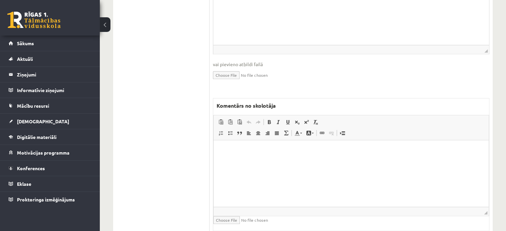
click at [297, 161] on html at bounding box center [350, 150] width 275 height 20
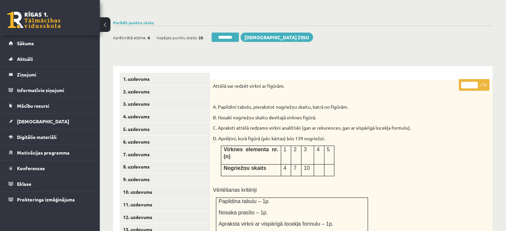
scroll to position [204, 0]
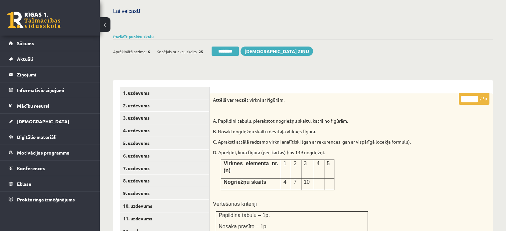
type input "*"
click at [473, 96] on input "*" at bounding box center [469, 99] width 17 height 7
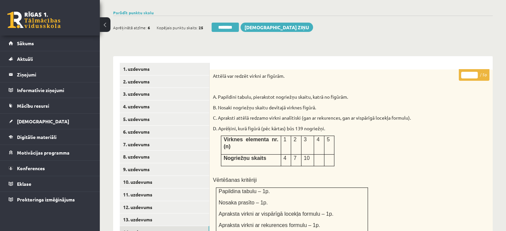
scroll to position [304, 0]
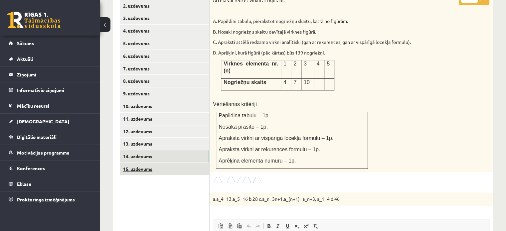
click at [173, 163] on link "15. uzdevums" at bounding box center [164, 169] width 89 height 12
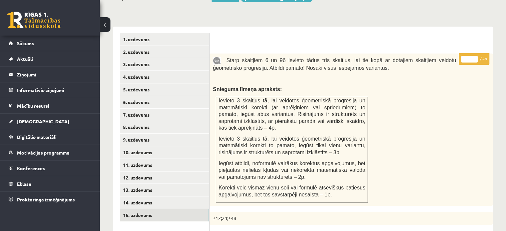
scroll to position [204, 0]
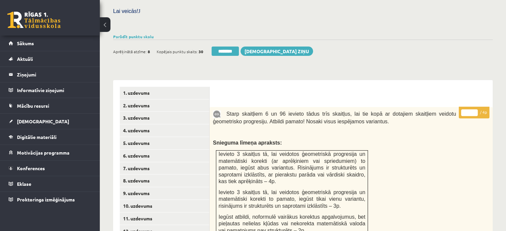
type input "*"
click at [473, 109] on input "*" at bounding box center [469, 112] width 17 height 7
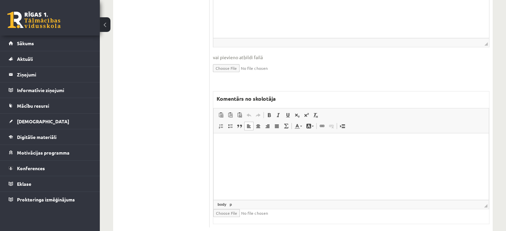
drag, startPoint x: 243, startPoint y: 198, endPoint x: 239, endPoint y: 193, distance: 5.7
click at [243, 154] on html at bounding box center [350, 143] width 275 height 20
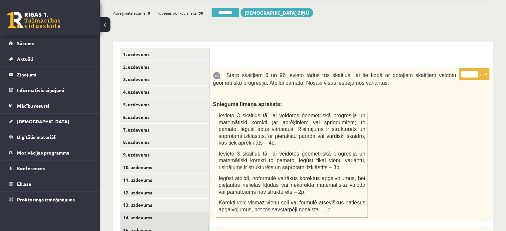
scroll to position [184, 0]
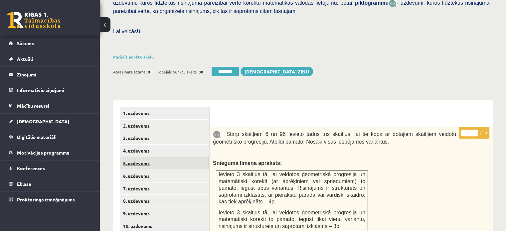
click at [180, 157] on link "5. uzdevums" at bounding box center [164, 163] width 89 height 12
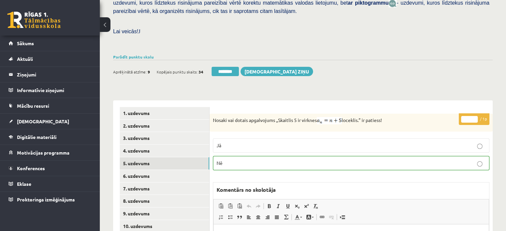
scroll to position [0, 0]
click at [222, 67] on div "Aprēķinātā atzīme: 9 Kopējais punktu skaits: 34 ******** Sūtīt ziņu" at bounding box center [213, 73] width 200 height 12
click at [239, 67] on input "********" at bounding box center [224, 71] width 27 height 9
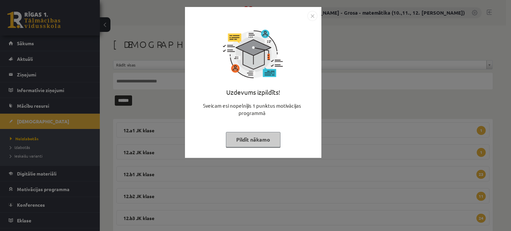
click at [369, 218] on div "Uzdevums izpildīts! Sveicam esi nopelnījis 1 punktus motivācijas programmā Pild…" at bounding box center [255, 115] width 511 height 231
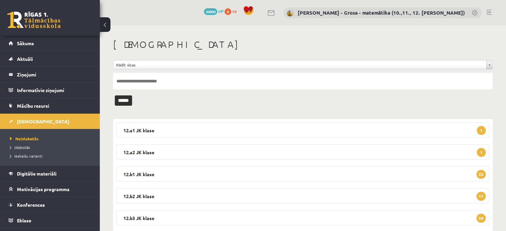
click at [339, 107] on div "**********" at bounding box center [303, 137] width 406 height 223
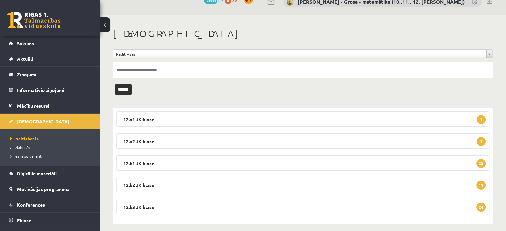
scroll to position [17, 0]
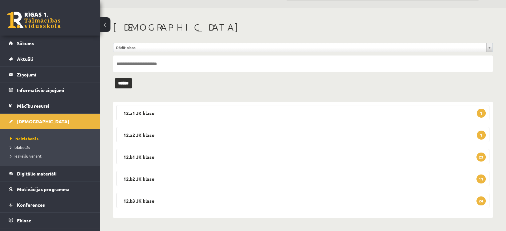
click at [464, 93] on div "**********" at bounding box center [303, 119] width 406 height 223
